Goal: Check status: Check status

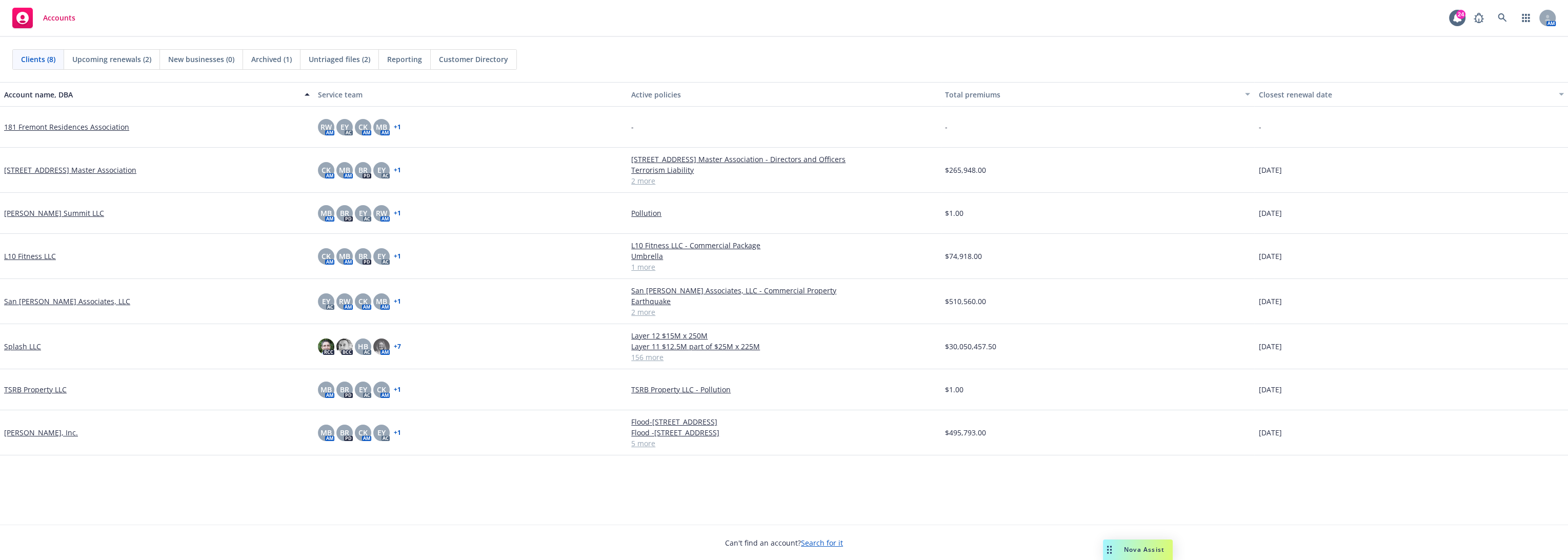
click at [44, 254] on link "L10 Fitness LLC" at bounding box center [30, 256] width 52 height 11
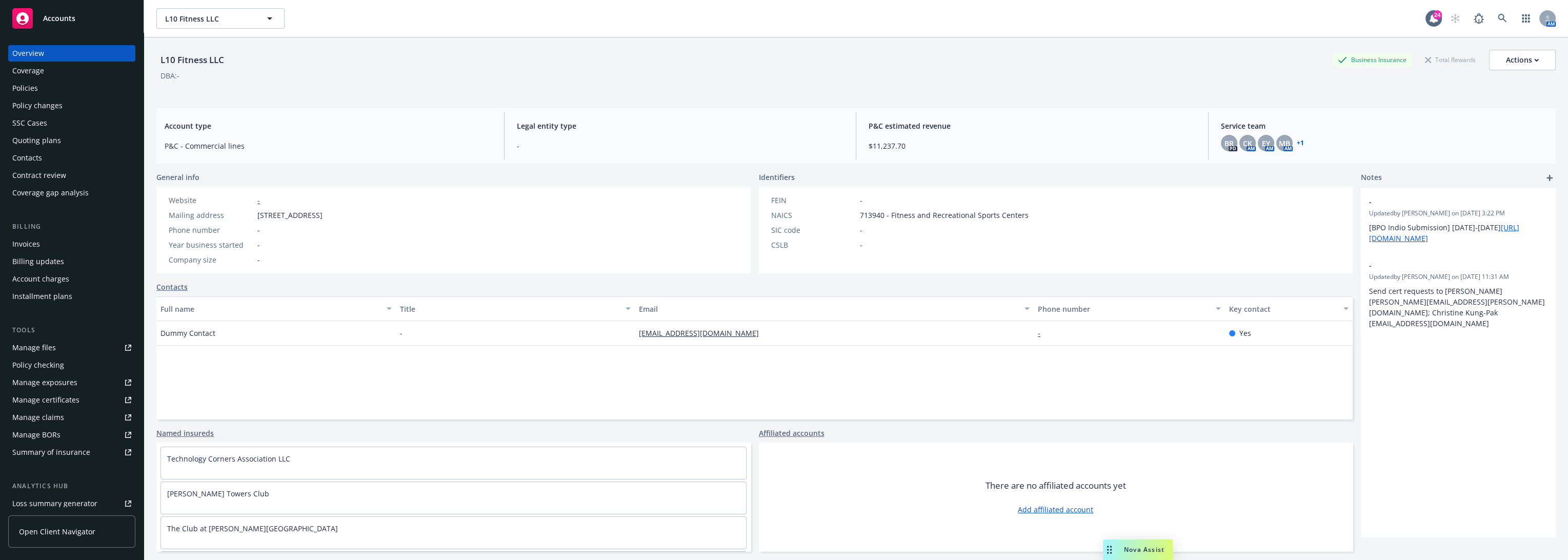
click at [54, 364] on div "Policy checking" at bounding box center [38, 365] width 52 height 16
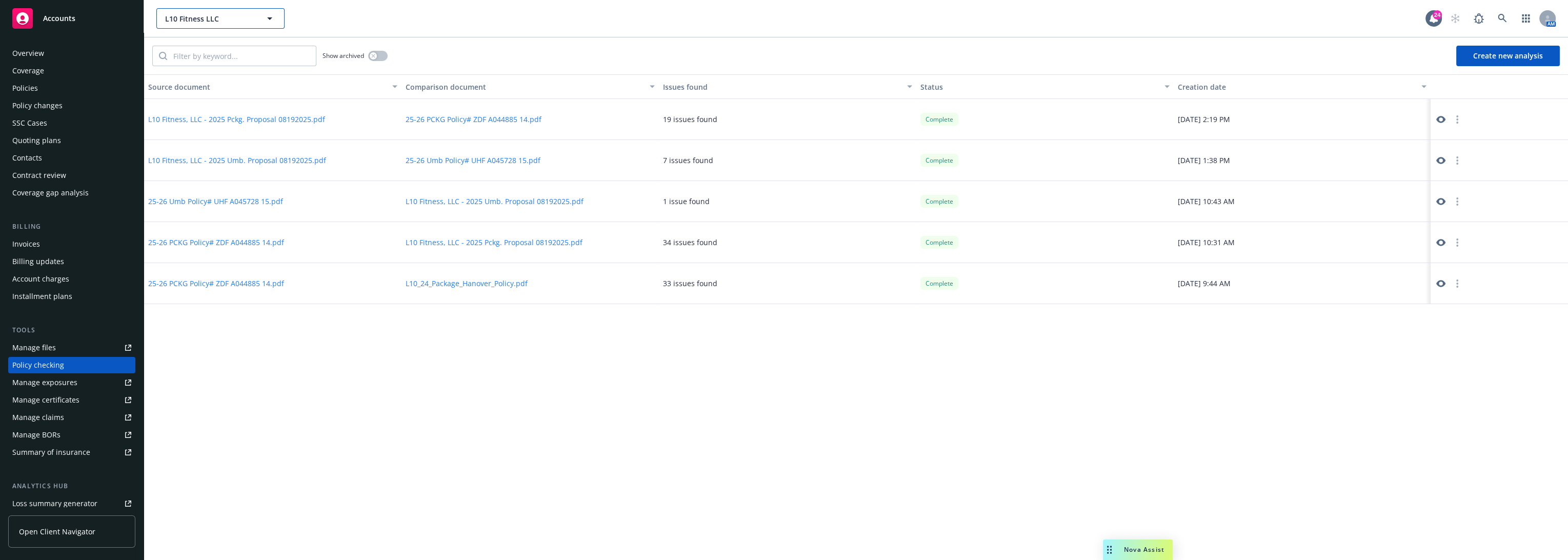
click at [248, 17] on span "L10 Fitness LLC" at bounding box center [209, 19] width 89 height 11
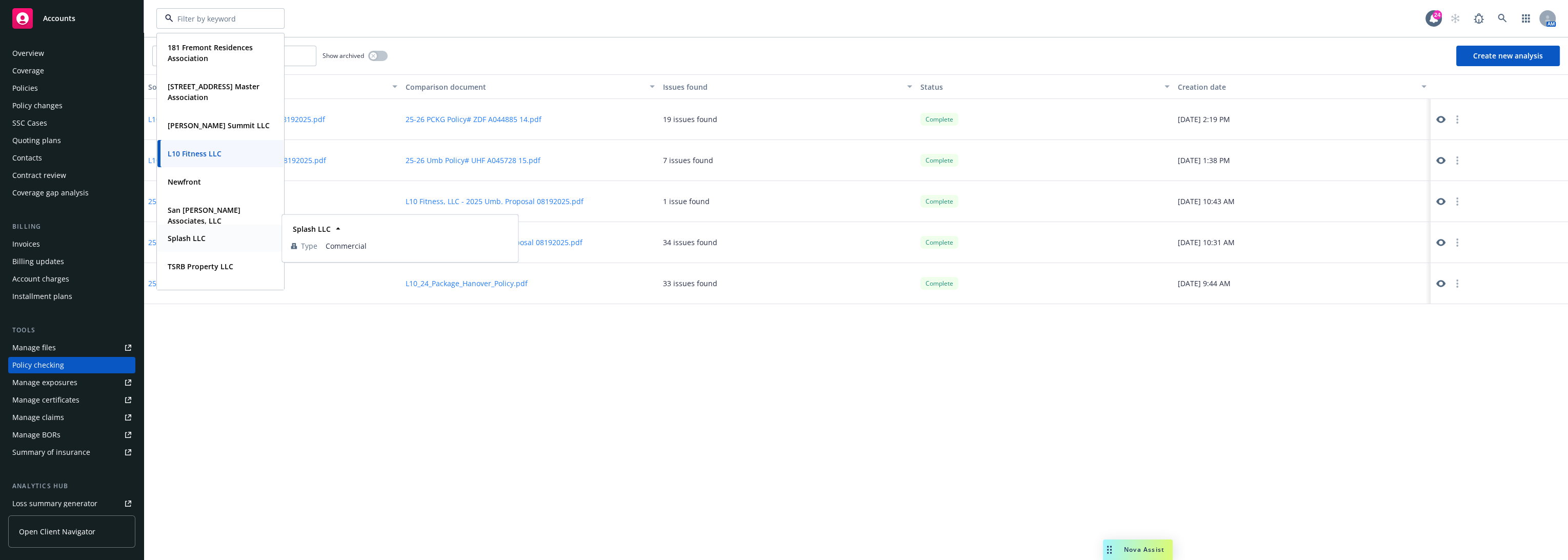
click at [200, 235] on strong "Splash LLC" at bounding box center [186, 238] width 38 height 10
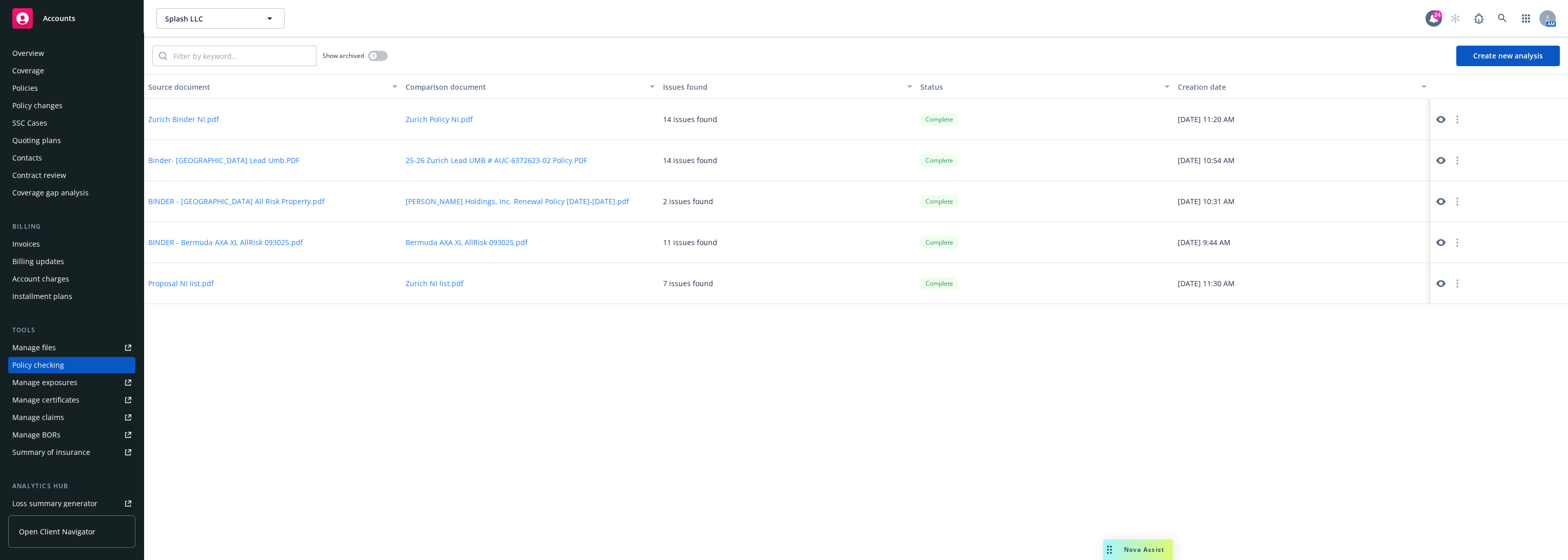
click at [755, 418] on div "Source document Comparison document Issues found Status Creation date Zurich Bi…" at bounding box center [856, 317] width 1424 height 486
